Goal: Task Accomplishment & Management: Manage account settings

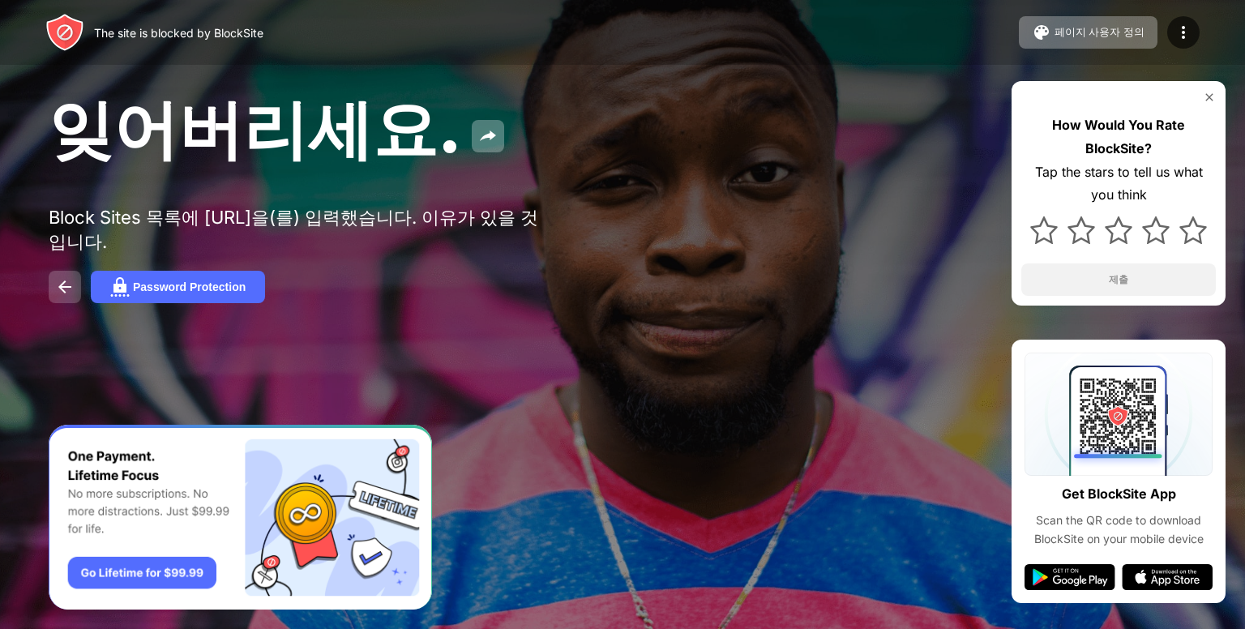
click at [56, 287] on img at bounding box center [64, 286] width 19 height 19
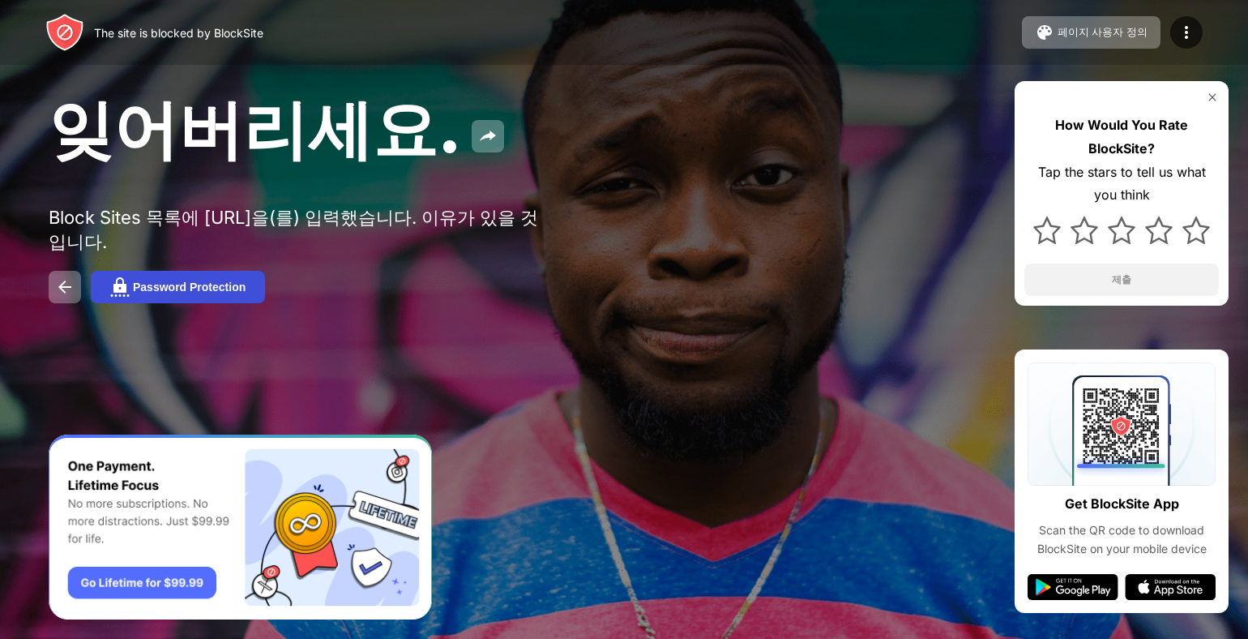
click at [246, 271] on button "Password Protection" at bounding box center [178, 287] width 174 height 32
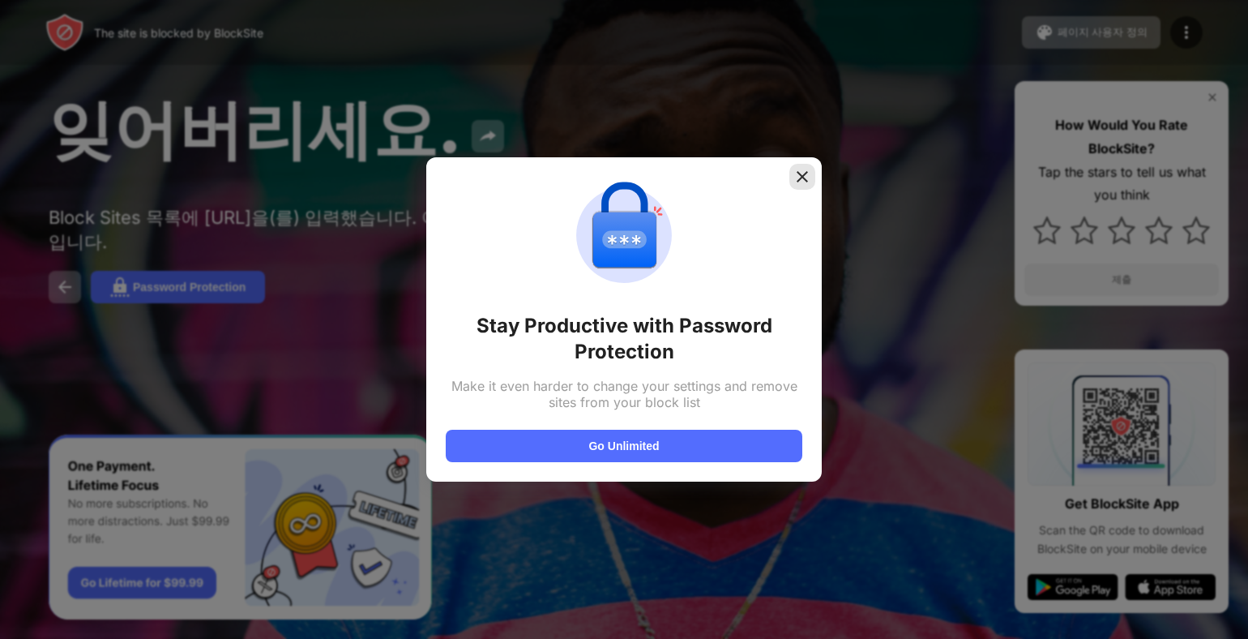
click at [803, 169] on img at bounding box center [802, 177] width 16 height 16
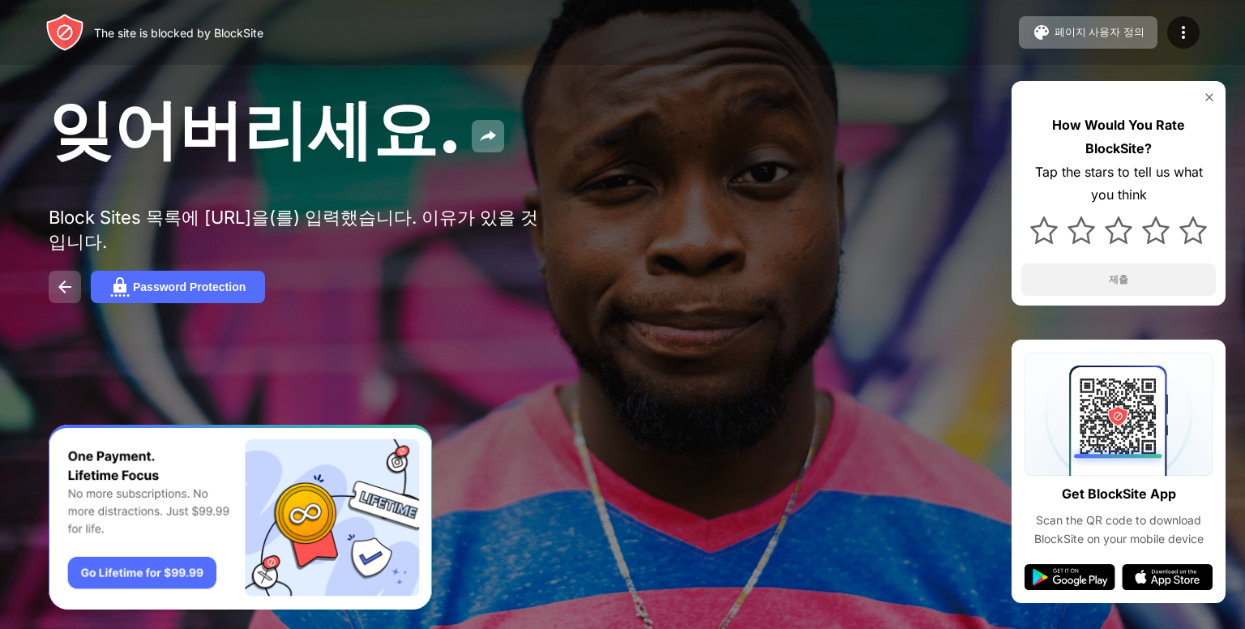
click at [62, 278] on img at bounding box center [64, 286] width 19 height 19
click at [75, 23] on img at bounding box center [64, 32] width 39 height 39
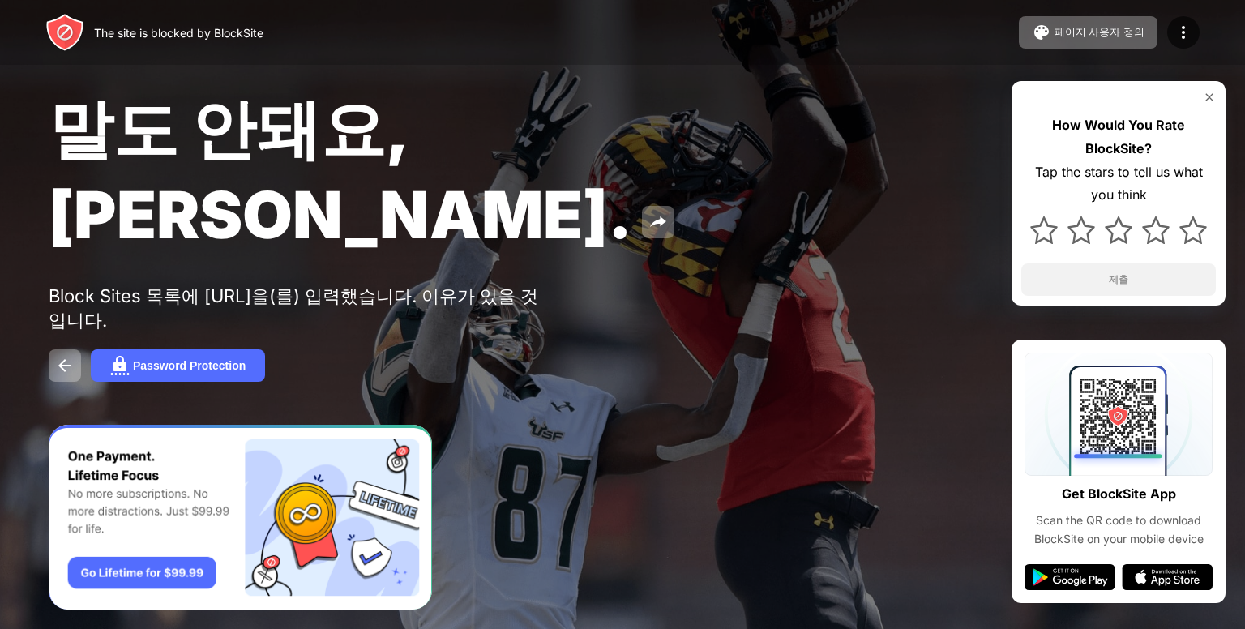
click at [596, 169] on span "말도 안돼요, [PERSON_NAME]." at bounding box center [341, 171] width 584 height 165
click at [597, 165] on span "말도 안돼요, [PERSON_NAME]." at bounding box center [341, 171] width 584 height 165
click at [602, 165] on div "말도 안돼요, Jose." at bounding box center [508, 171] width 919 height 166
drag, startPoint x: 527, startPoint y: 118, endPoint x: 465, endPoint y: 8, distance: 125.6
click at [520, 108] on span "말도 안돼요, Jose." at bounding box center [341, 171] width 584 height 165
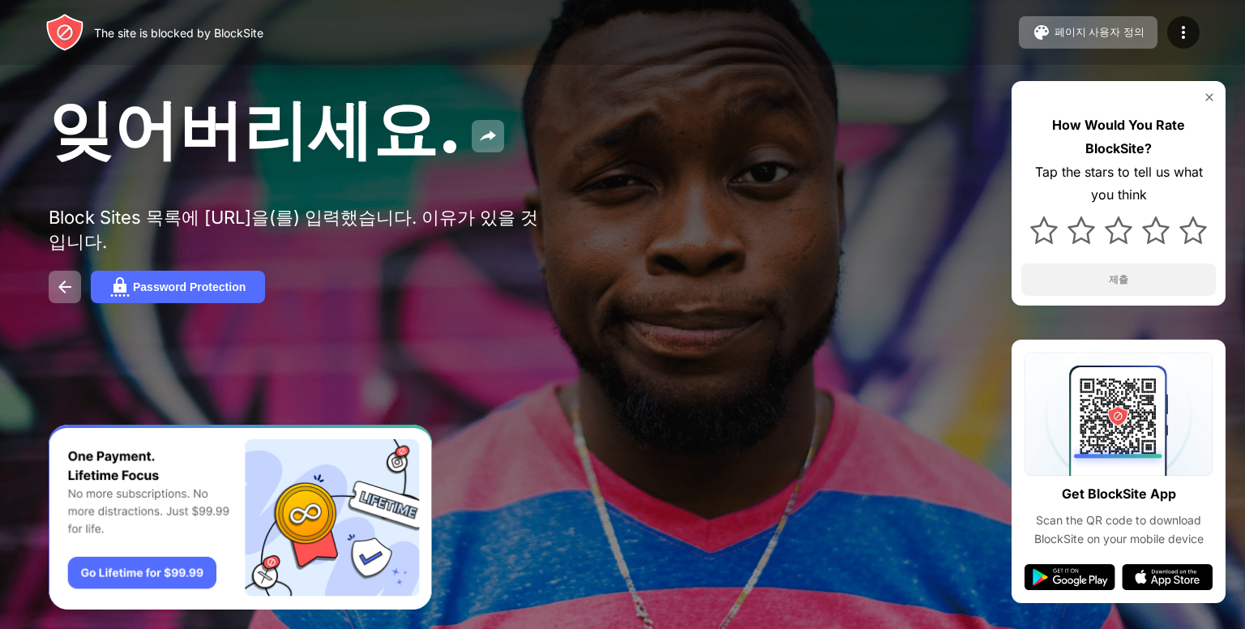
click at [135, 573] on img "Banner Message" at bounding box center [240, 518] width 383 height 186
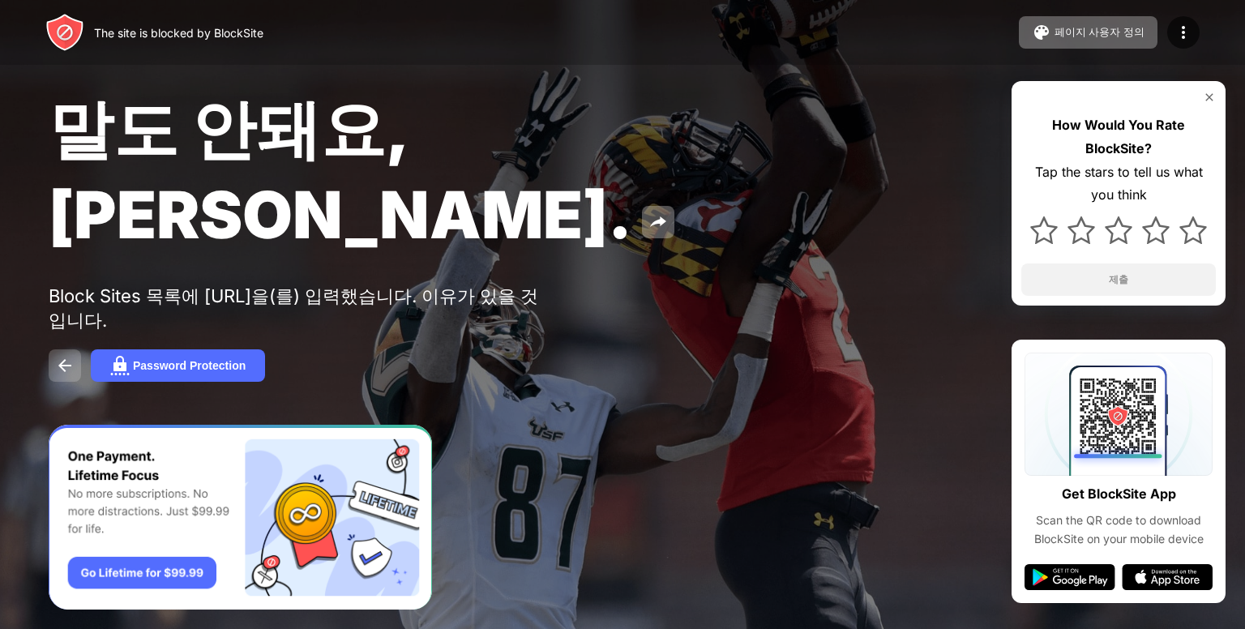
click at [67, 356] on img at bounding box center [64, 365] width 19 height 19
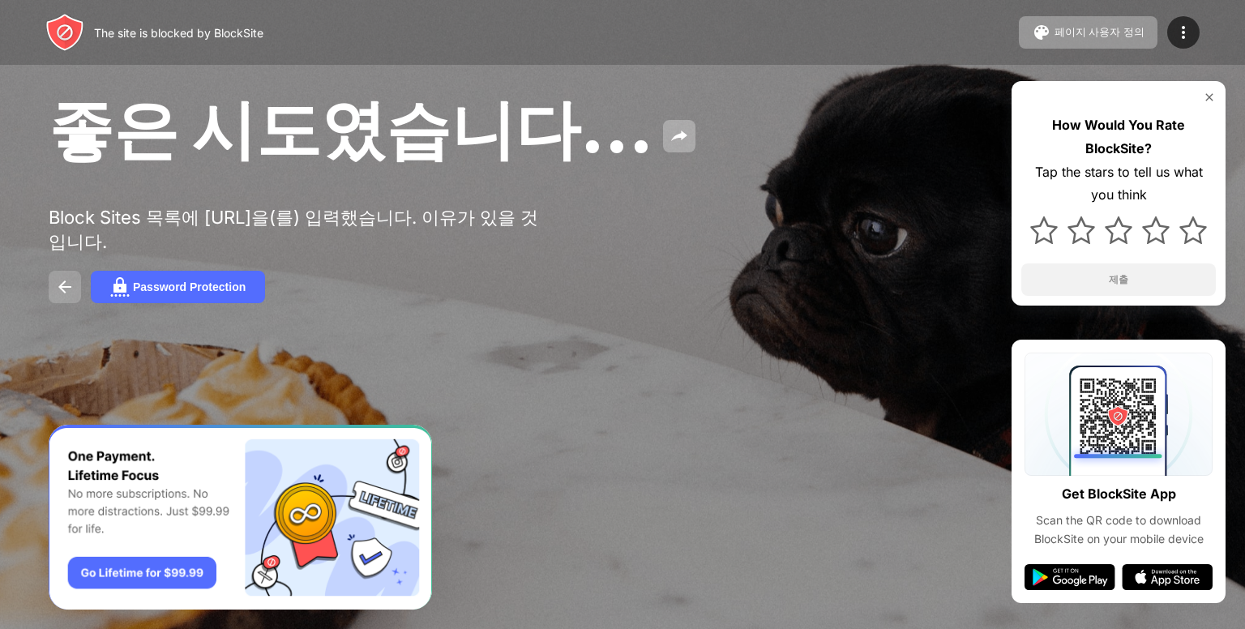
click at [56, 279] on img at bounding box center [64, 286] width 19 height 19
click at [69, 289] on img at bounding box center [64, 286] width 19 height 19
click at [69, 277] on img at bounding box center [64, 286] width 19 height 19
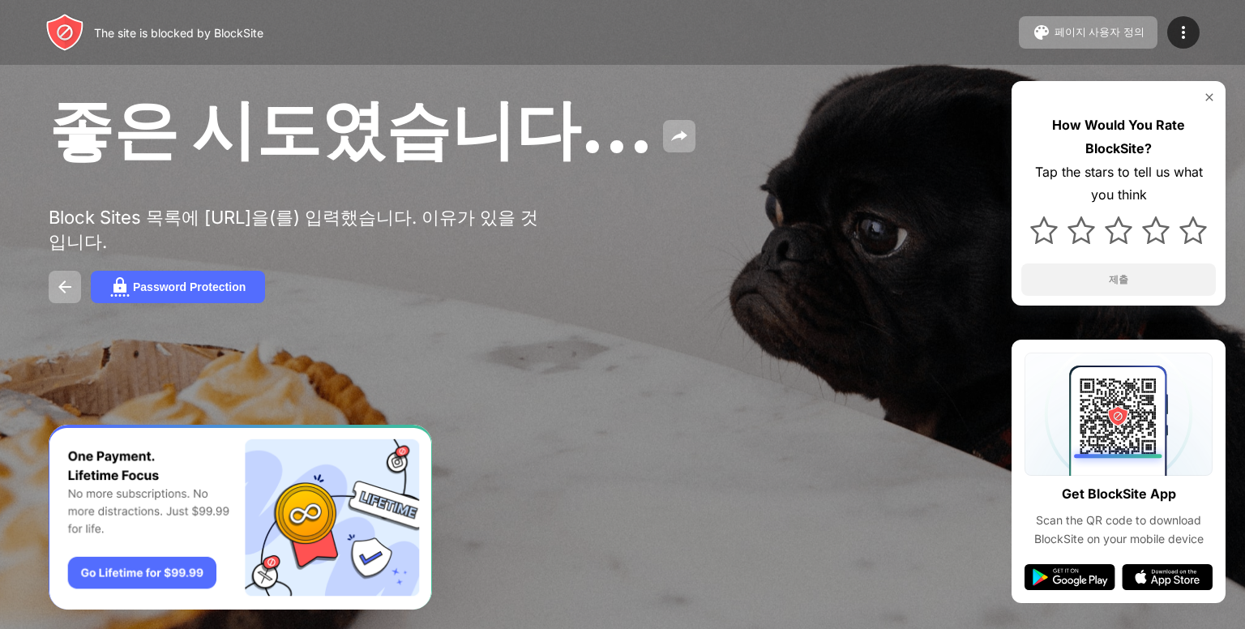
click at [1211, 95] on img at bounding box center [1209, 97] width 13 height 13
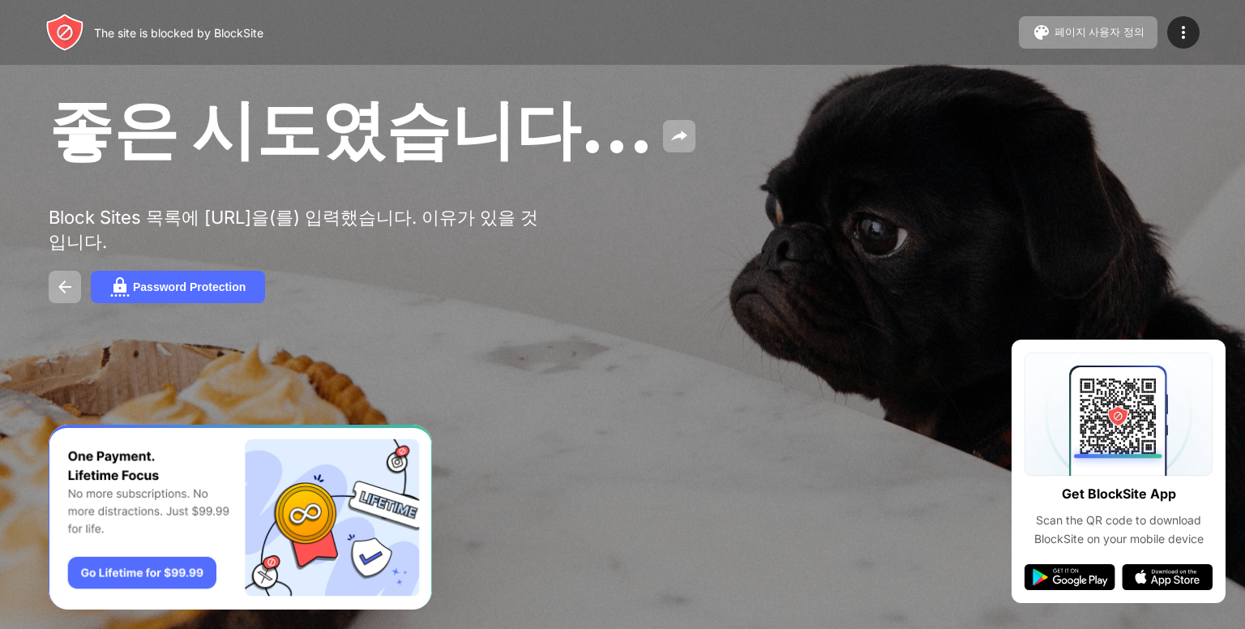
click at [122, 578] on img "Banner Message" at bounding box center [240, 518] width 383 height 186
click at [61, 281] on img at bounding box center [64, 286] width 19 height 19
click at [129, 293] on img at bounding box center [119, 286] width 19 height 19
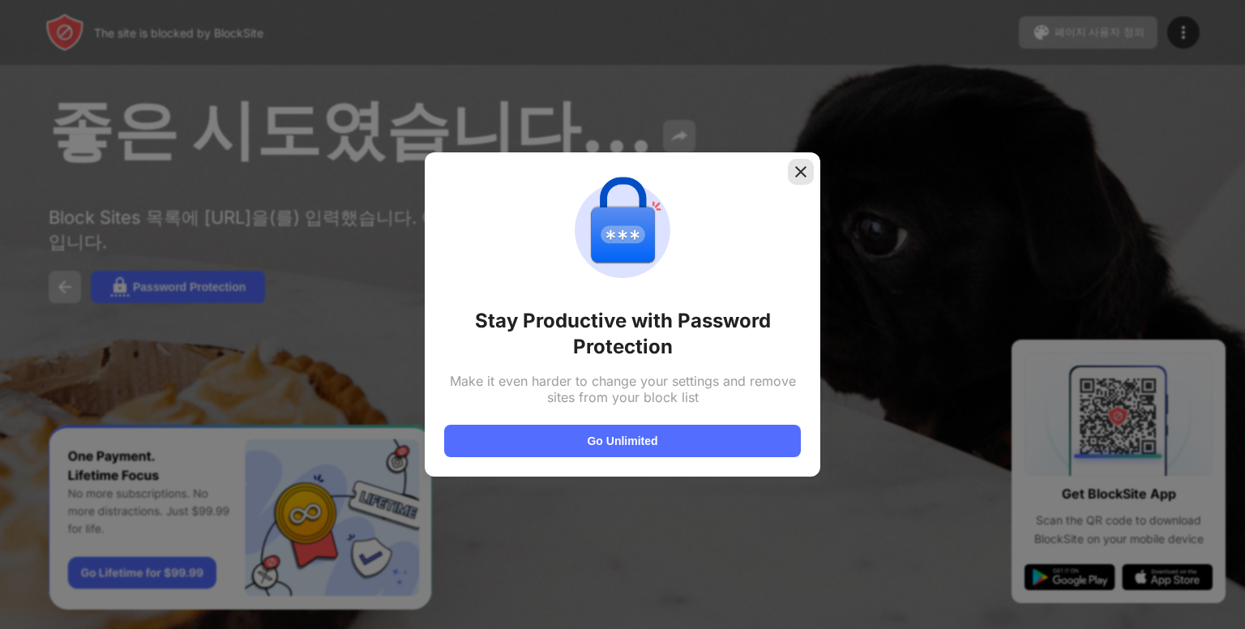
click at [800, 169] on img at bounding box center [801, 172] width 16 height 16
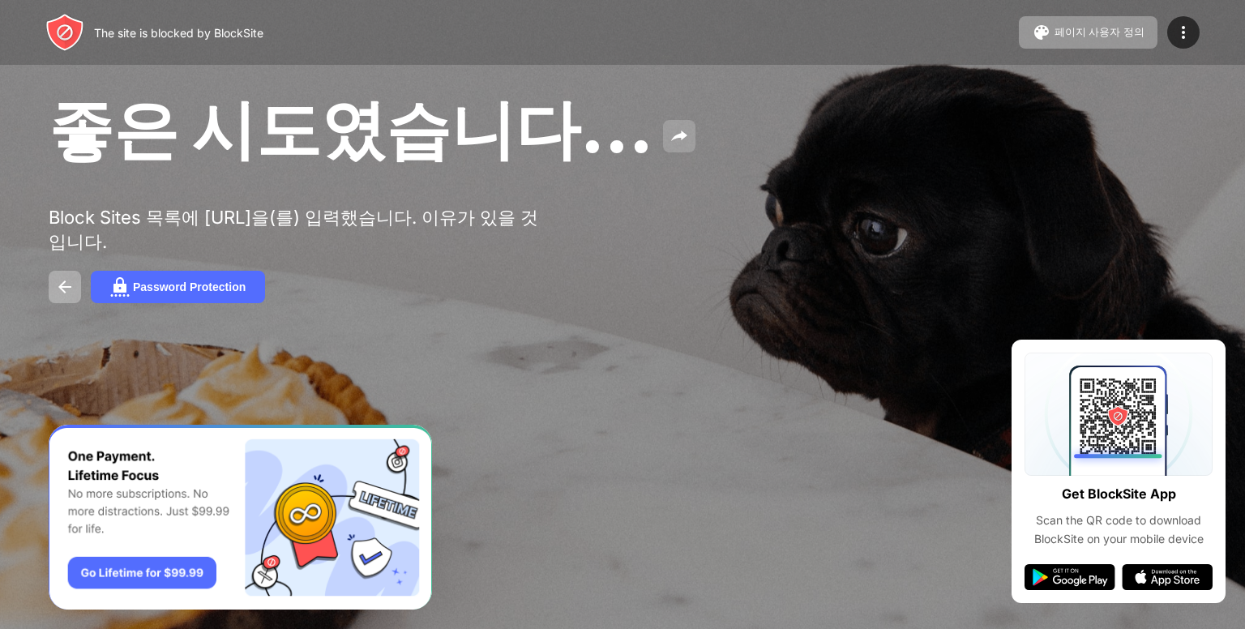
click at [673, 145] on img at bounding box center [679, 135] width 19 height 19
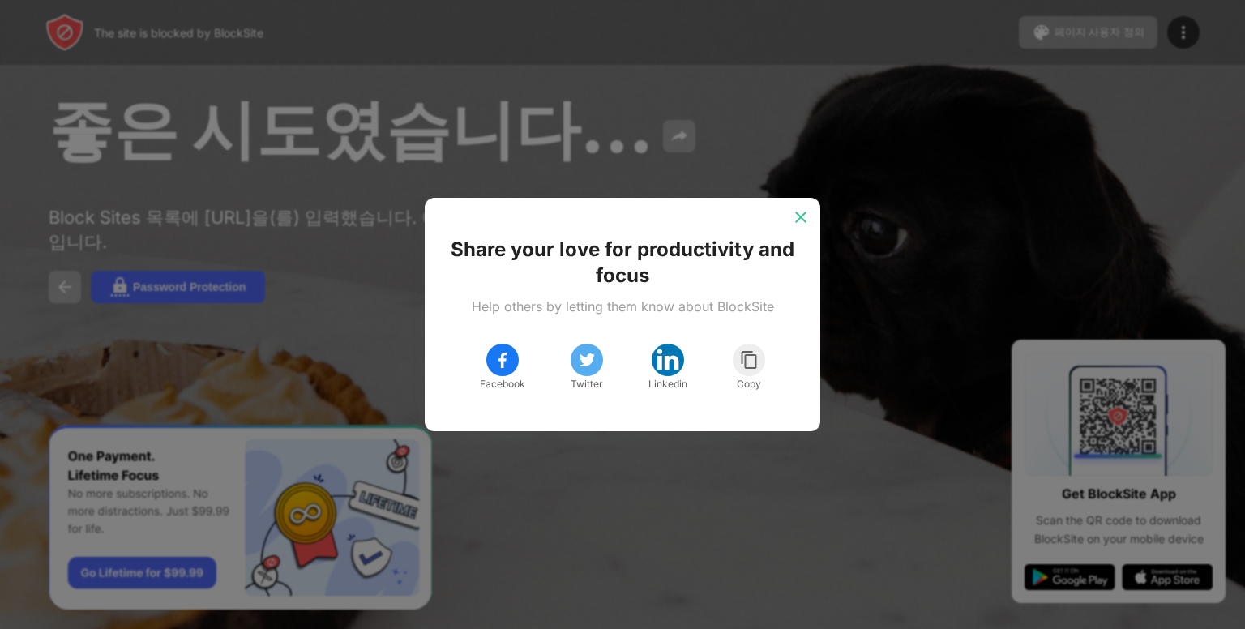
click at [801, 215] on img at bounding box center [801, 217] width 16 height 16
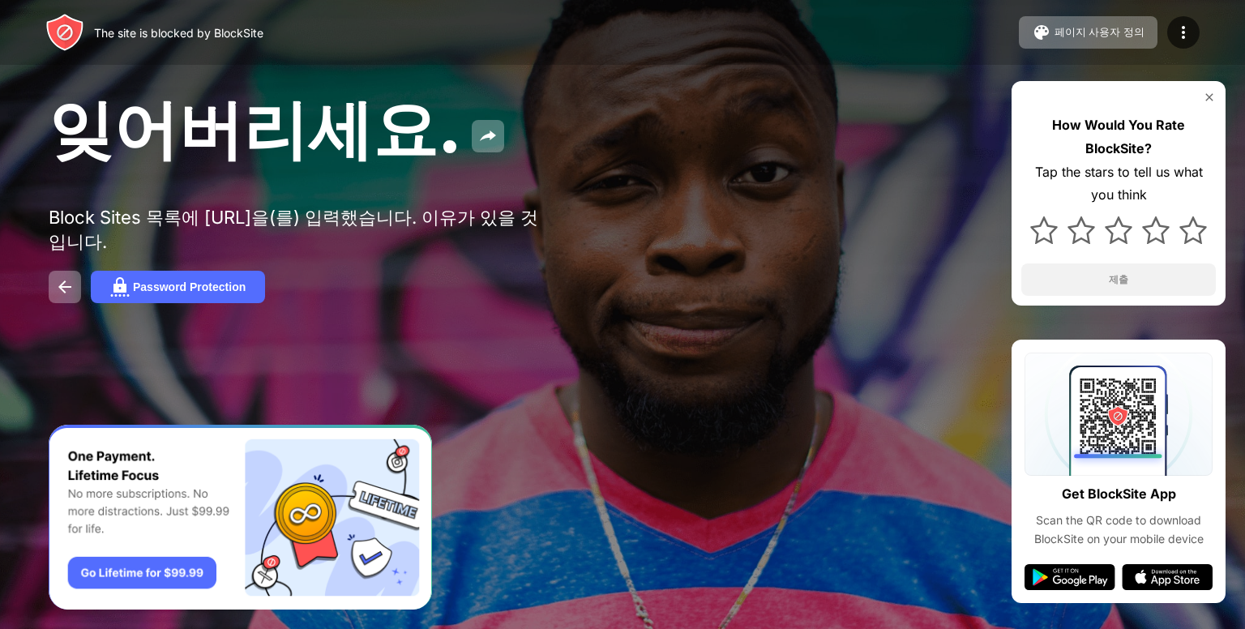
click at [131, 568] on img "Banner Message" at bounding box center [240, 518] width 383 height 186
click at [142, 567] on img "Banner Message" at bounding box center [240, 518] width 383 height 186
click at [1207, 91] on img at bounding box center [1209, 97] width 13 height 13
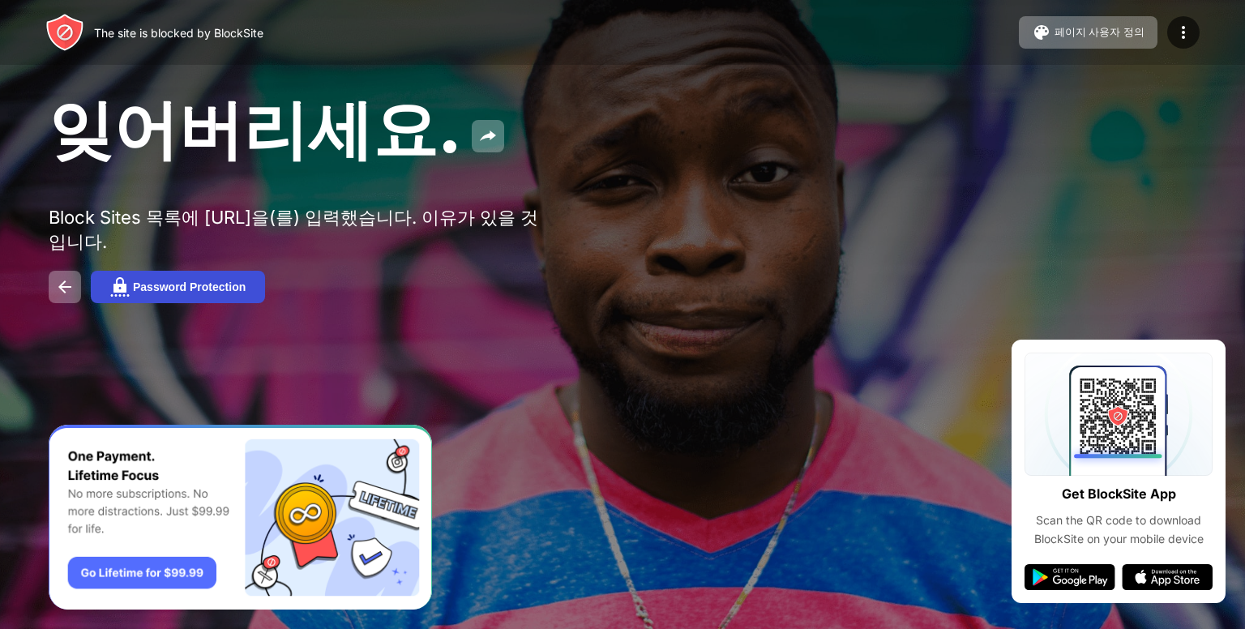
drag, startPoint x: 97, startPoint y: 285, endPoint x: 107, endPoint y: 286, distance: 9.9
click at [107, 286] on button "Password Protection" at bounding box center [178, 287] width 174 height 32
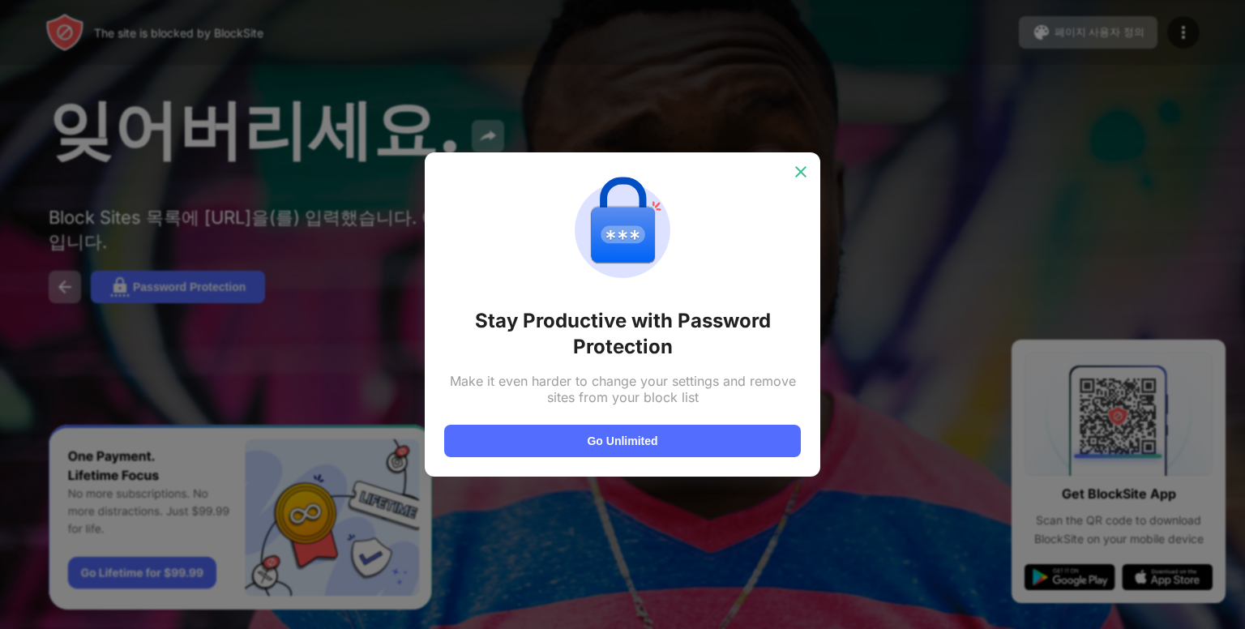
click at [788, 163] on div at bounding box center [801, 172] width 26 height 26
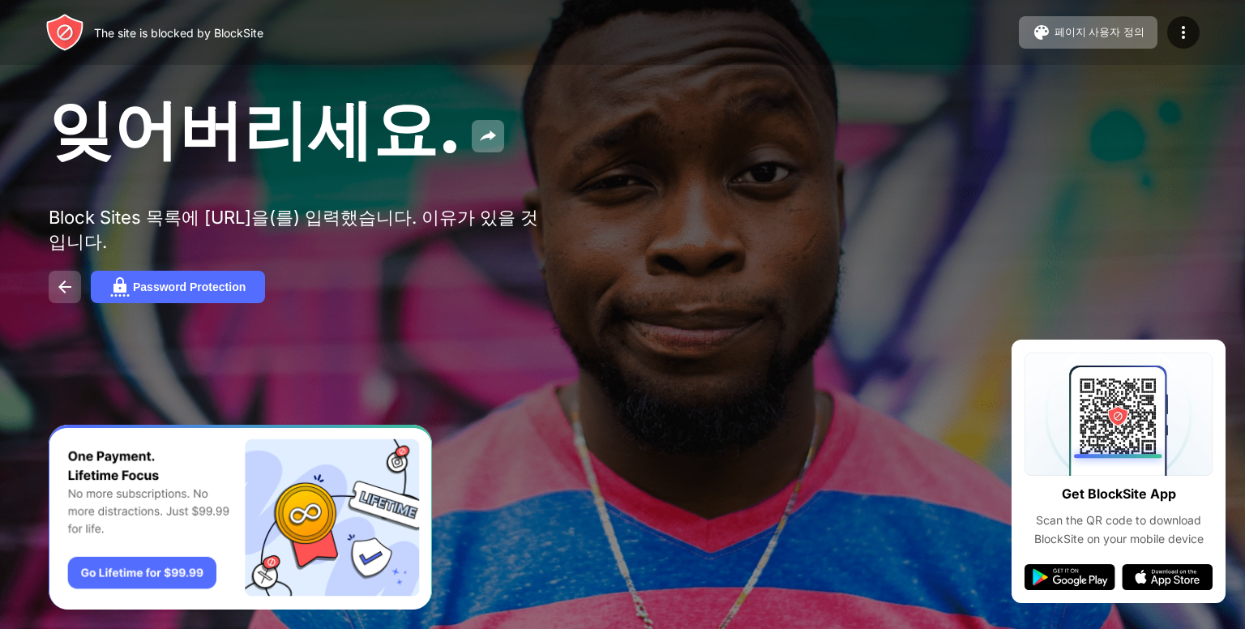
click at [65, 271] on button at bounding box center [65, 287] width 32 height 32
click at [60, 271] on button at bounding box center [65, 287] width 32 height 32
click at [64, 263] on div "잊어버리세요. Block Sites 목록에 [URL]을(를) 입력했습니다. 이유가 있을 것입니다. Password Protection" at bounding box center [622, 195] width 1245 height 391
click at [67, 281] on img at bounding box center [64, 286] width 19 height 19
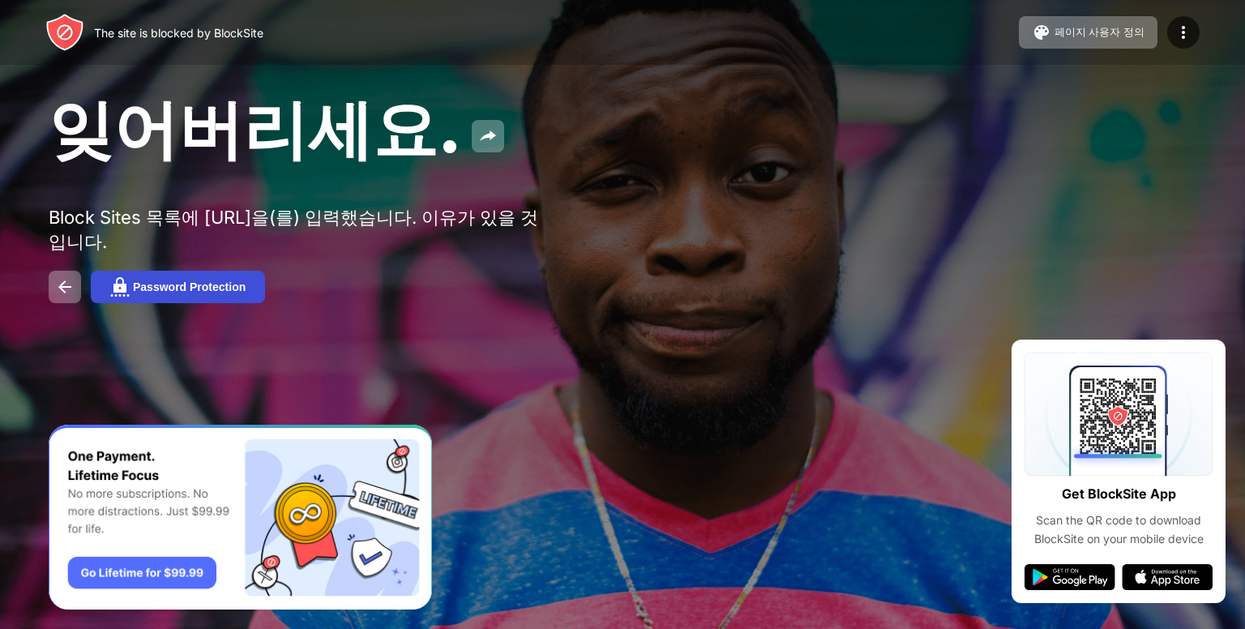
click at [149, 292] on button "Password Protection" at bounding box center [178, 287] width 174 height 32
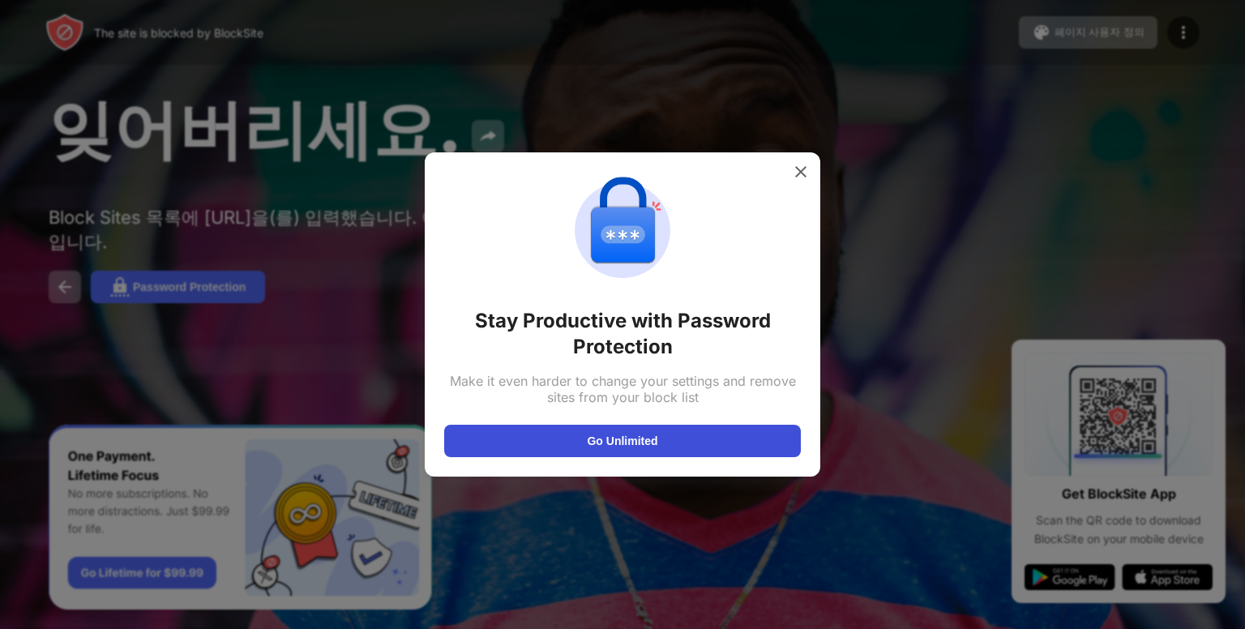
click at [583, 435] on button "Go Unlimited" at bounding box center [622, 441] width 357 height 32
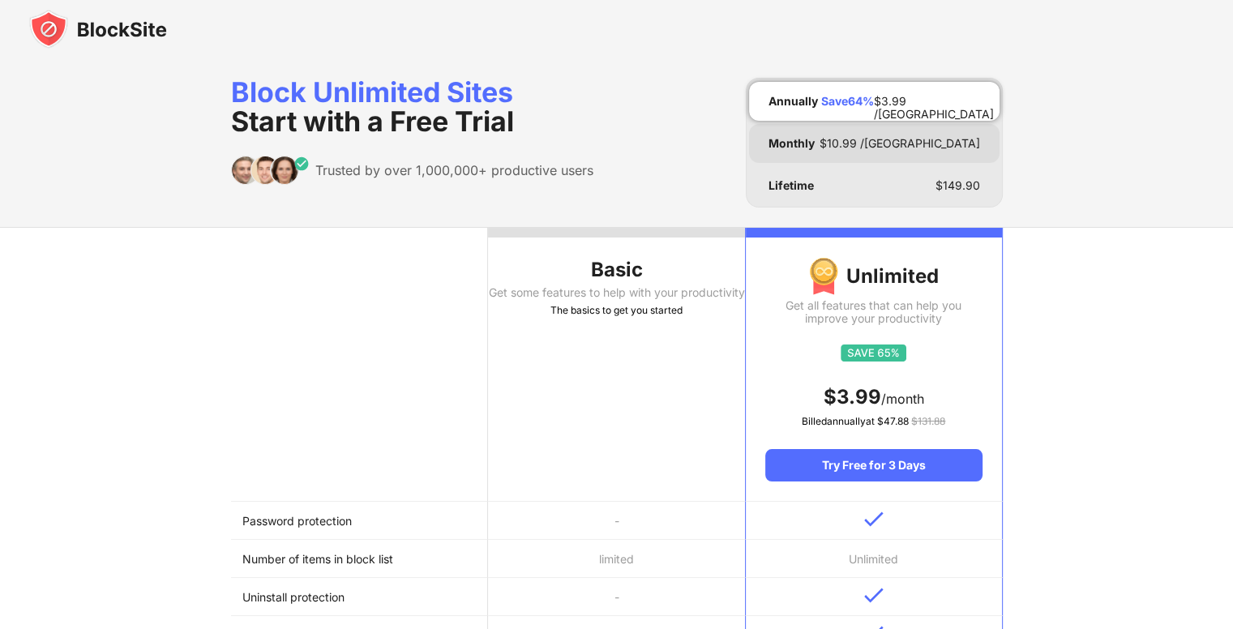
click at [824, 152] on div "Monthly $ 10.99 /[GEOGRAPHIC_DATA]" at bounding box center [874, 143] width 251 height 39
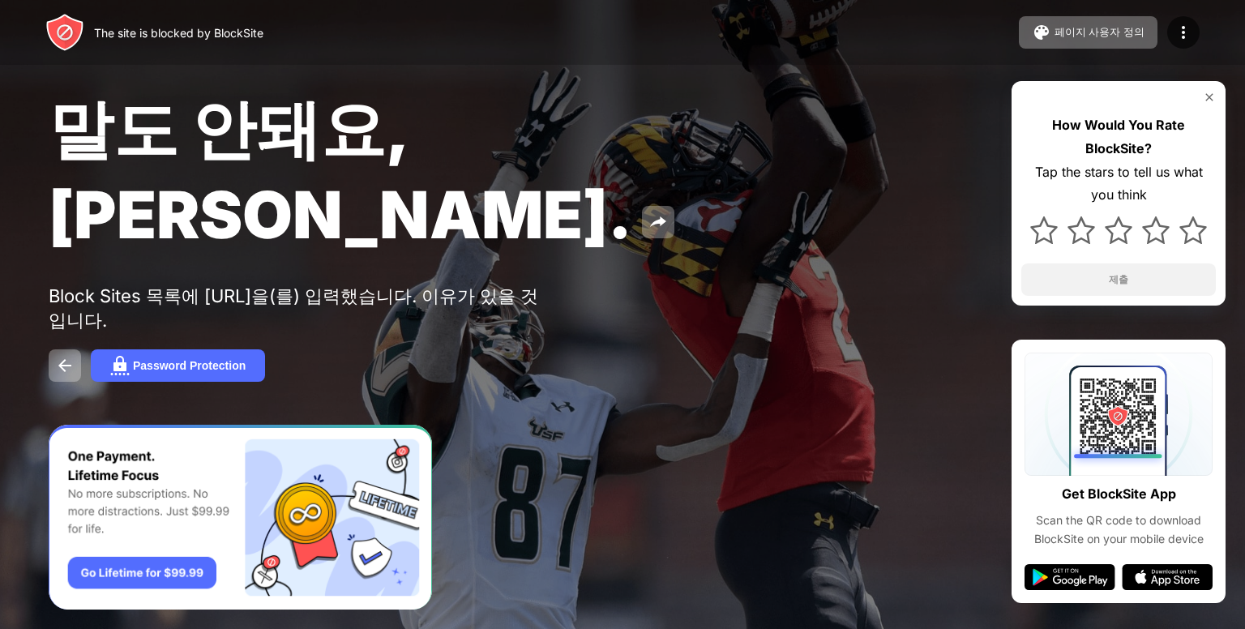
click at [178, 575] on img "Banner Message" at bounding box center [240, 518] width 383 height 186
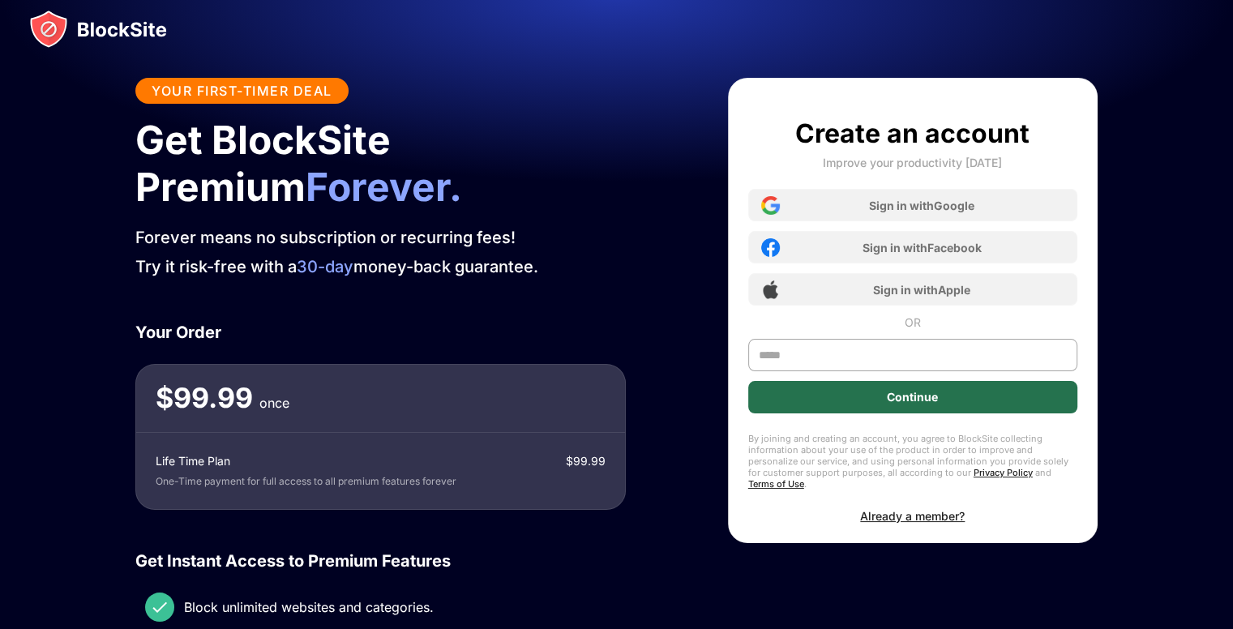
click at [897, 385] on div "Continue" at bounding box center [912, 397] width 329 height 32
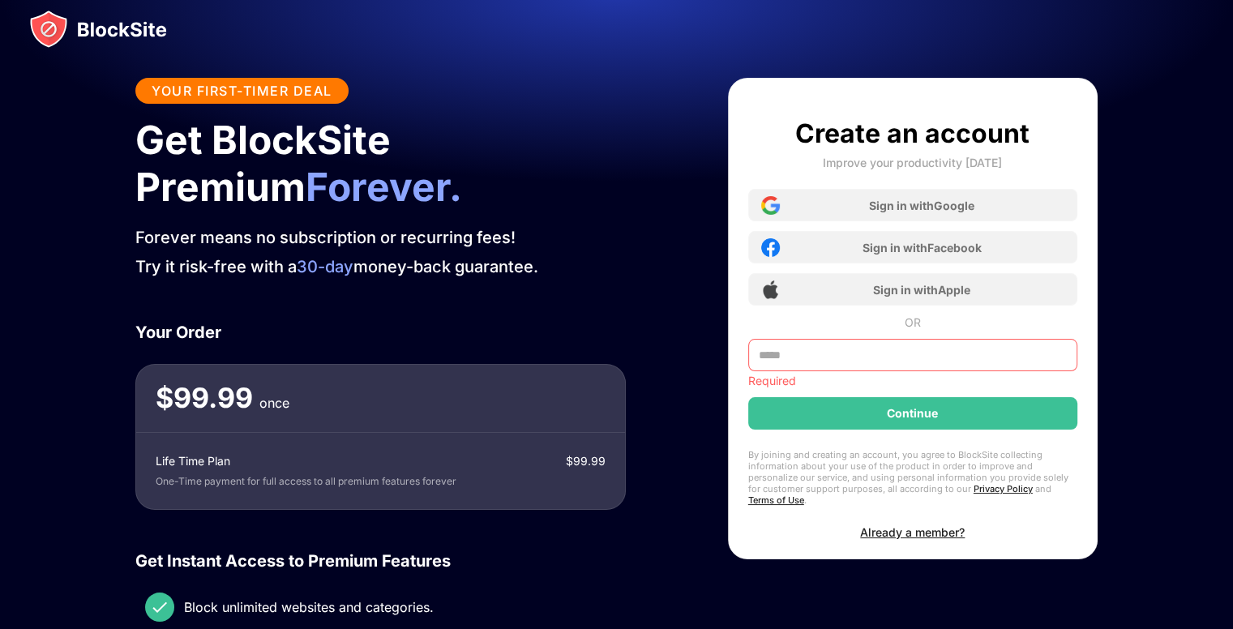
click at [949, 345] on input "text" at bounding box center [912, 355] width 329 height 32
click at [572, 471] on div "Life Time Plan $ 99.99 One-Time payment for full access to all premium features…" at bounding box center [380, 471] width 489 height 76
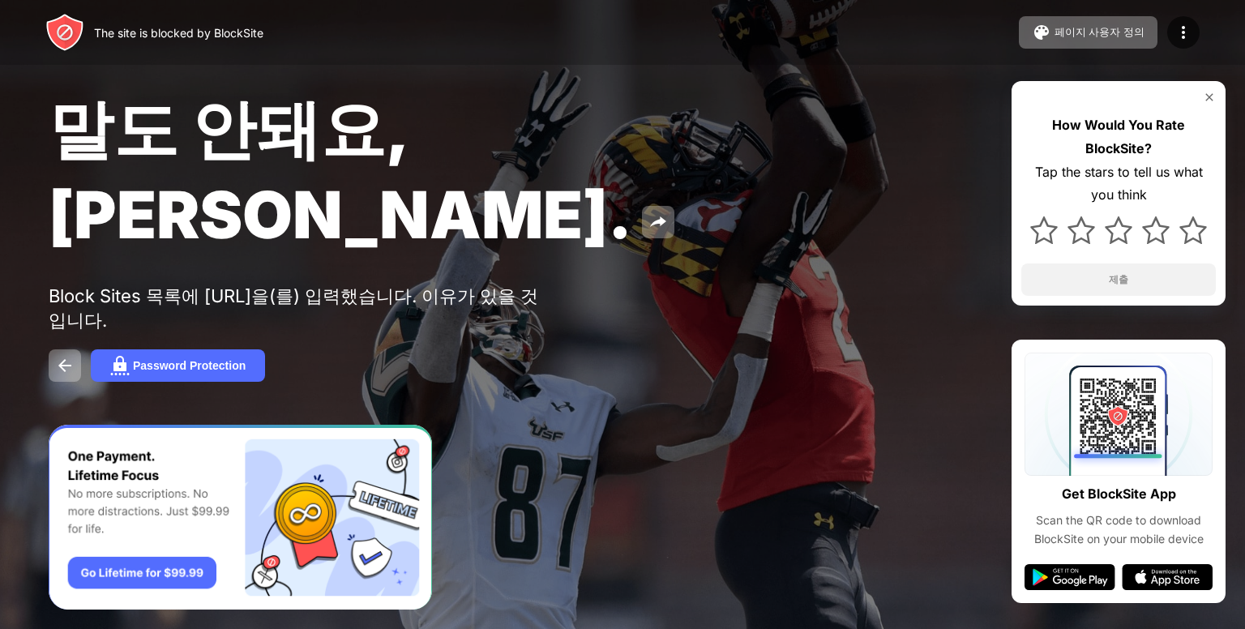
click at [204, 285] on div "Block Sites 목록에 [URL]을(를) 입력했습니다. 이유가 있을 것입니다." at bounding box center [299, 309] width 501 height 49
click at [68, 356] on img at bounding box center [64, 365] width 19 height 19
click at [607, 169] on div "말도 안돼요, [PERSON_NAME]." at bounding box center [508, 171] width 919 height 166
click at [649, 212] on img at bounding box center [658, 221] width 19 height 19
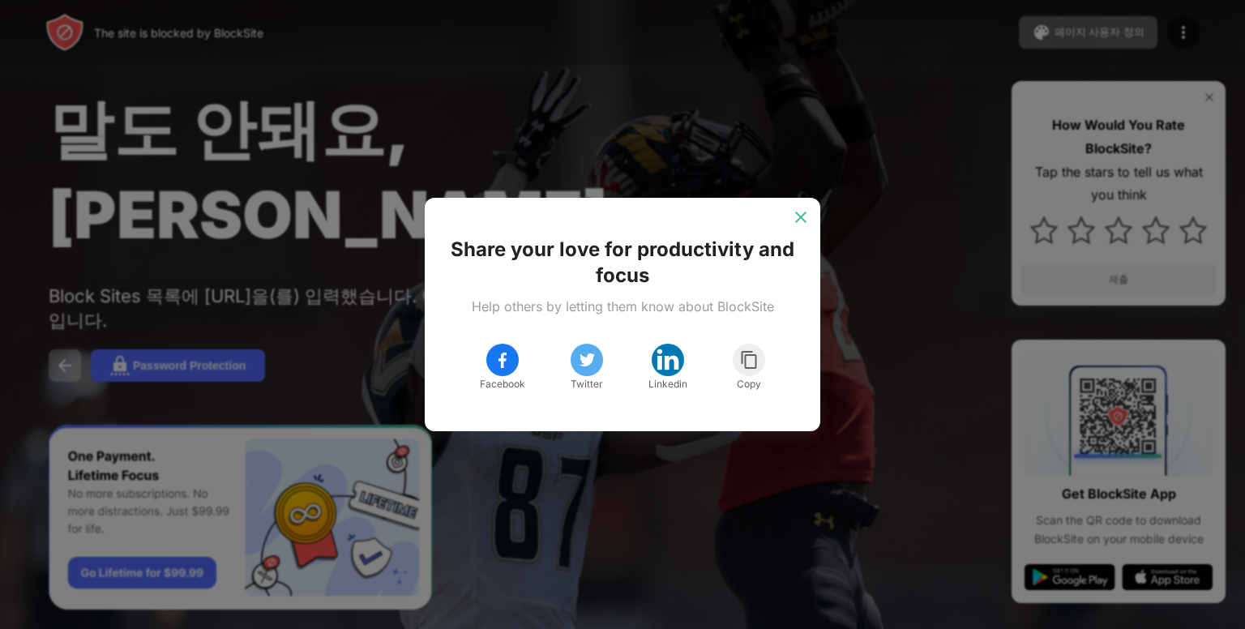
click at [801, 212] on img at bounding box center [801, 217] width 16 height 16
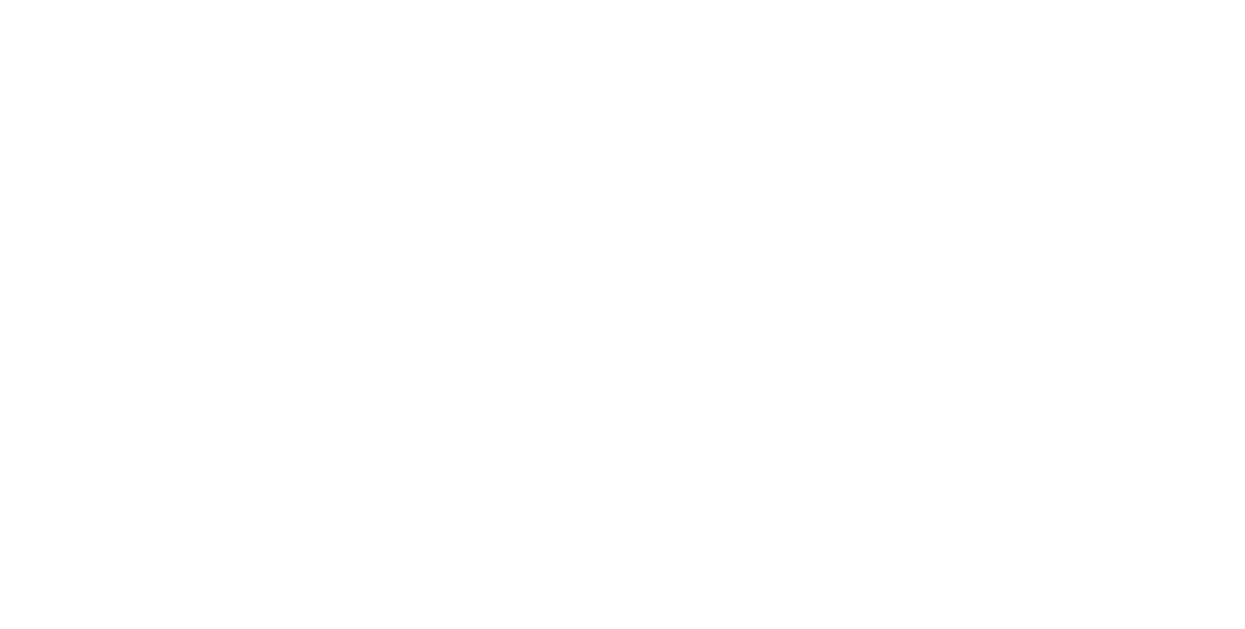
drag, startPoint x: 488, startPoint y: 199, endPoint x: 507, endPoint y: 193, distance: 19.7
click at [507, 6] on html at bounding box center [622, 3] width 1245 height 6
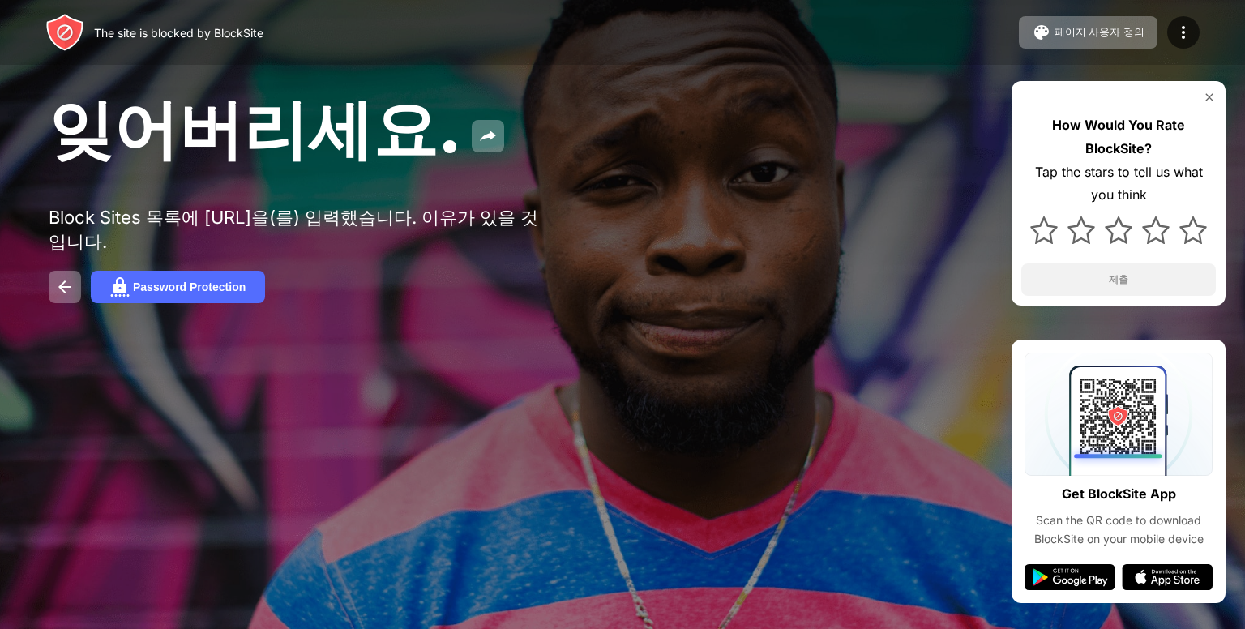
click at [508, 181] on div "잊어버리세요. Block Sites 목록에 poki.com을(를) 입력했습니다. 이유가 있을 것입니다. Password Protection H…" at bounding box center [622, 195] width 1245 height 391
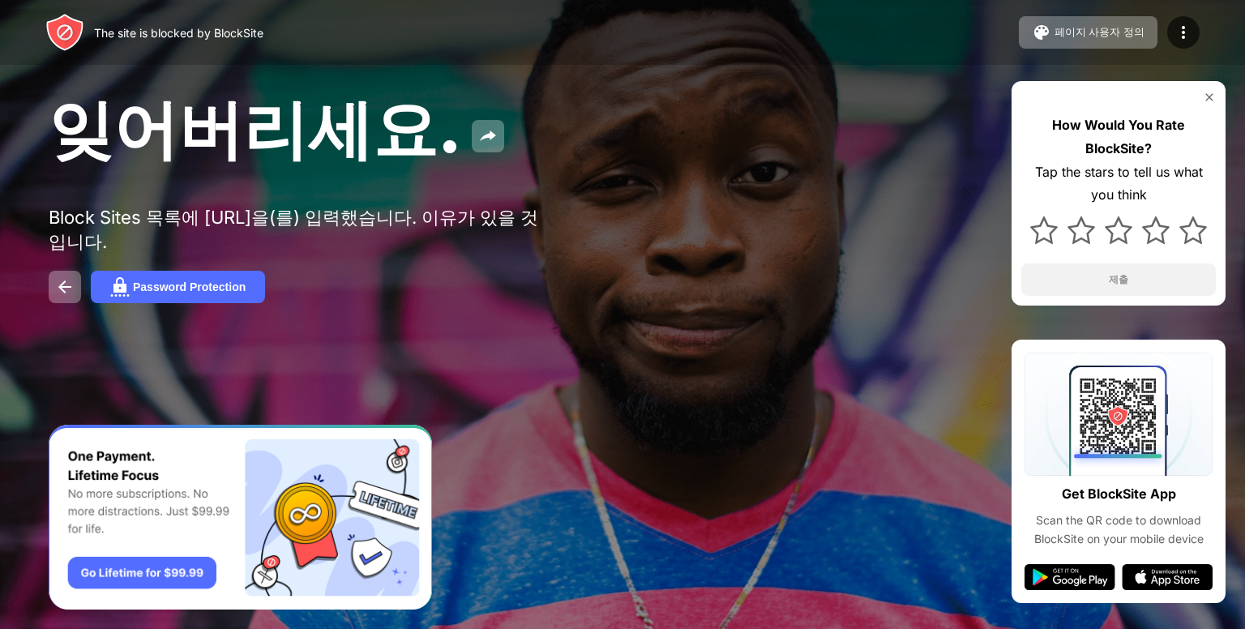
click at [507, 172] on div "잊어버리세요." at bounding box center [508, 132] width 919 height 88
click at [509, 173] on div "잊어버리세요." at bounding box center [508, 132] width 919 height 88
click at [113, 567] on img "Banner Message" at bounding box center [240, 518] width 383 height 186
click at [1200, 94] on div at bounding box center [1118, 97] width 195 height 13
click at [1229, 87] on div "잊어버리세요. Block Sites 목록에 poki.com을(를) 입력했습니다. 이유가 있을 것입니다. Password Protection H…" at bounding box center [622, 195] width 1245 height 391
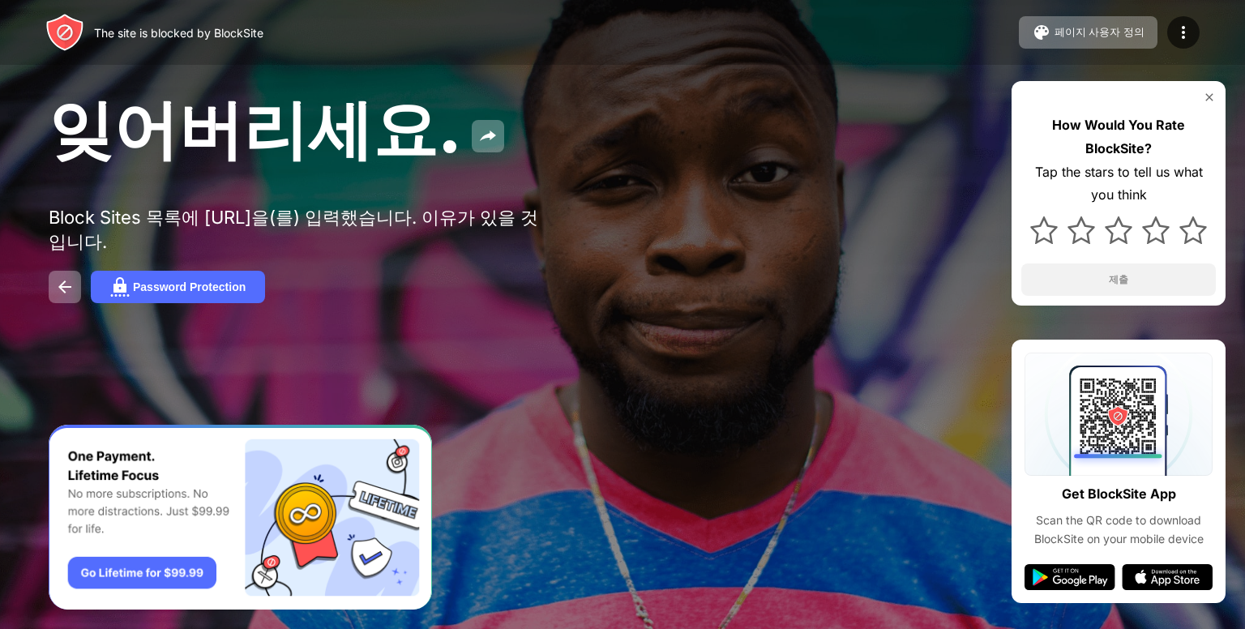
click at [1228, 86] on div "잊어버리세요. Block Sites 목록에 poki.com을(를) 입력했습니다. 이유가 있을 것입니다. Password Protection H…" at bounding box center [622, 195] width 1245 height 391
click at [1206, 95] on img at bounding box center [1209, 97] width 13 height 13
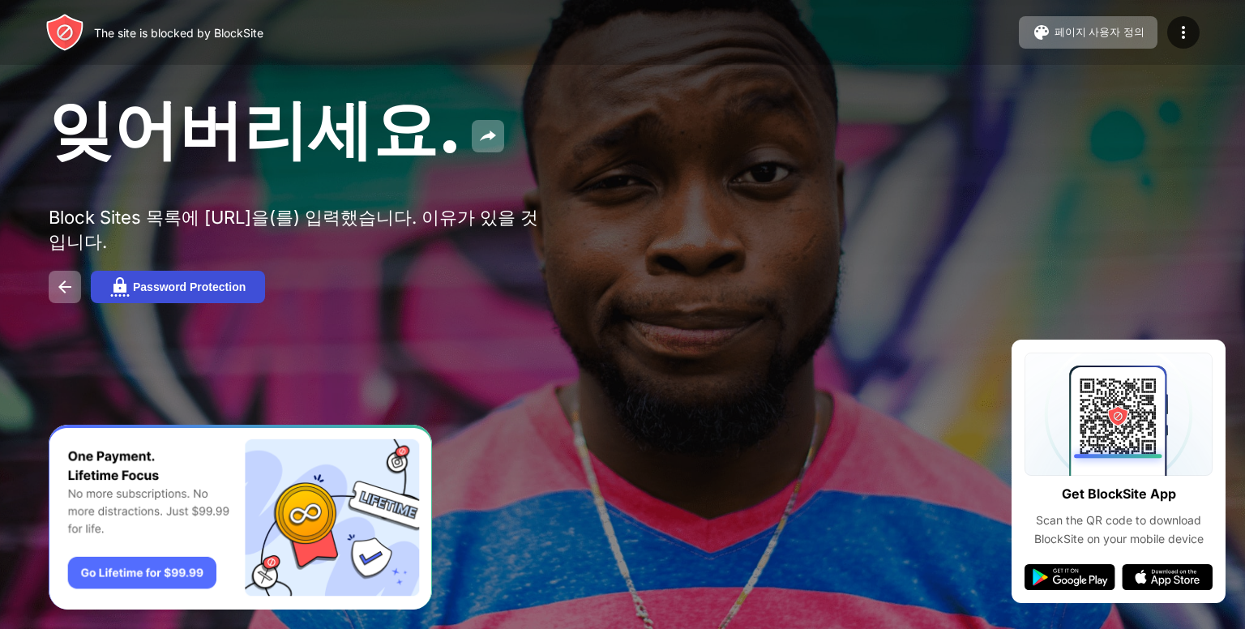
click at [127, 280] on img at bounding box center [119, 286] width 19 height 19
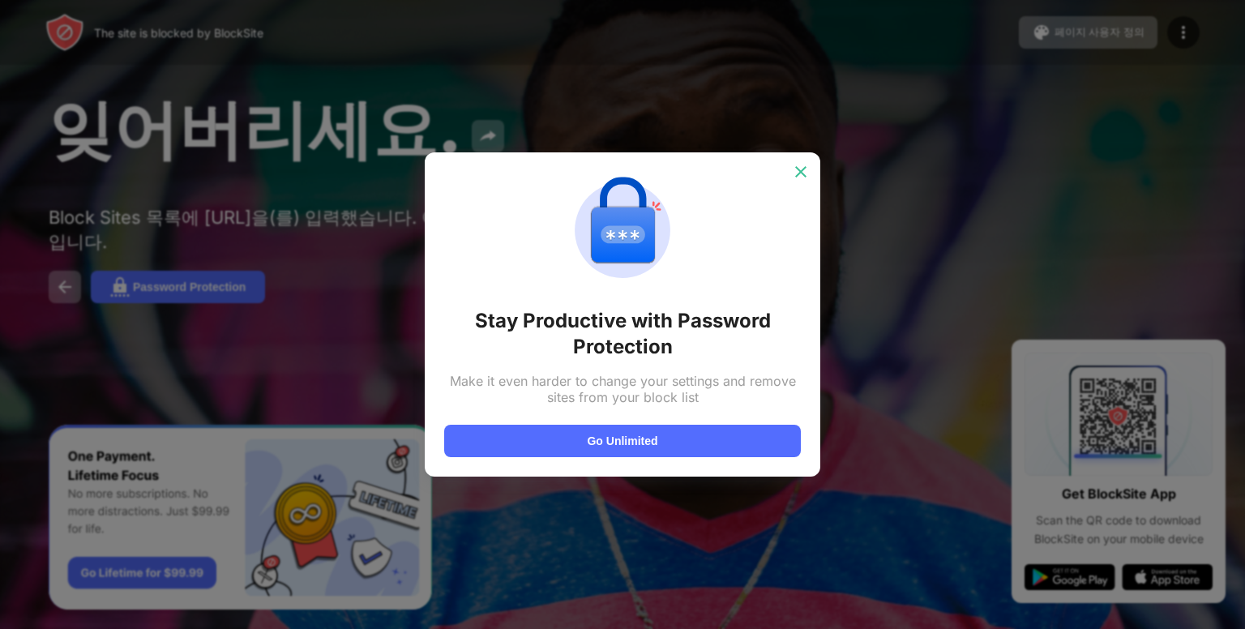
click at [800, 160] on div at bounding box center [801, 172] width 26 height 26
